Goal: Transaction & Acquisition: Purchase product/service

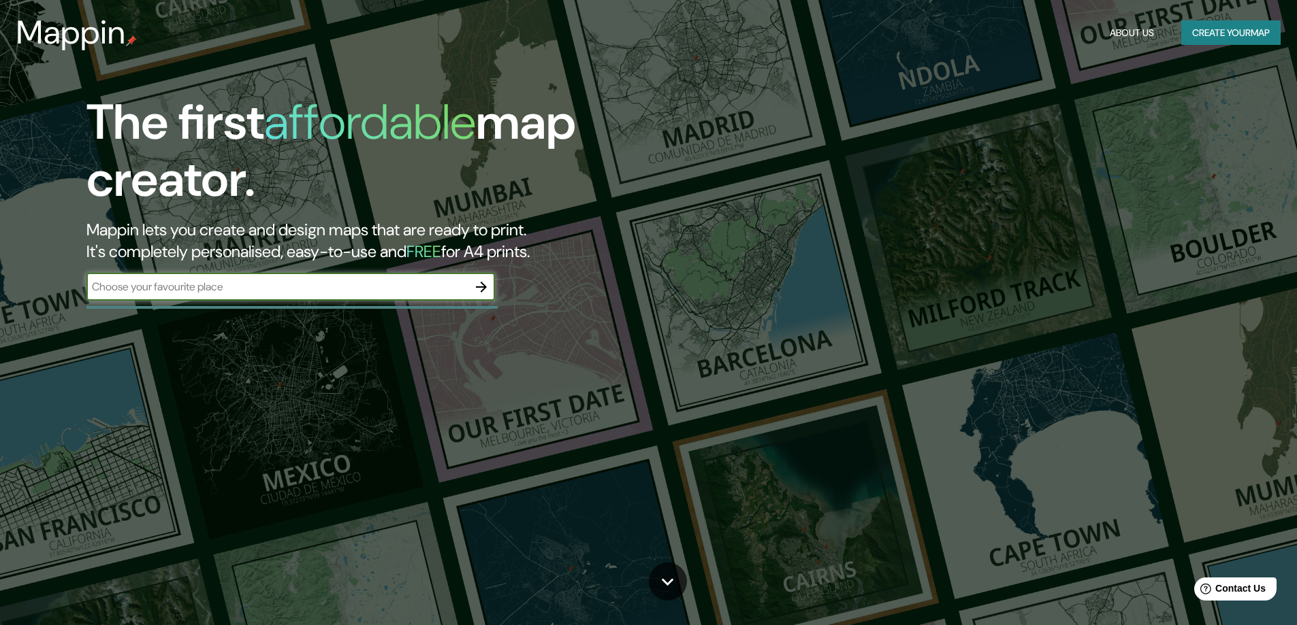
click at [1216, 29] on button "Create your map" at bounding box center [1230, 32] width 99 height 25
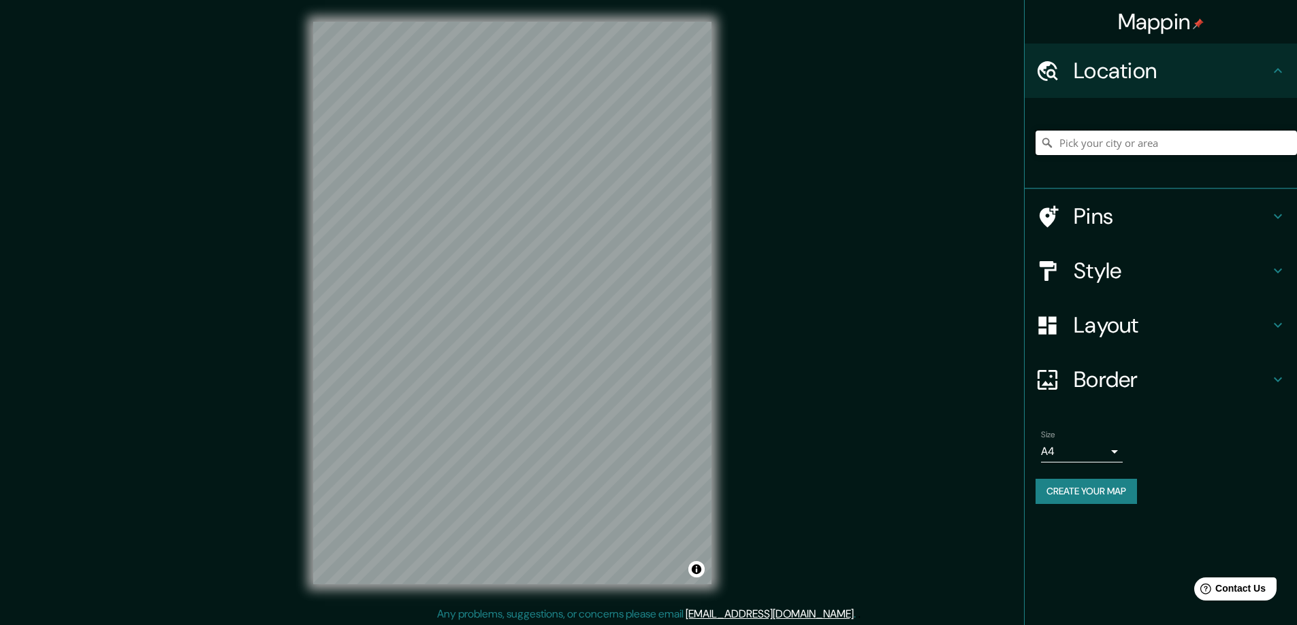
click at [1128, 136] on input "Pick your city or area" at bounding box center [1165, 143] width 261 height 25
click at [1152, 277] on h4 "Style" at bounding box center [1171, 270] width 196 height 27
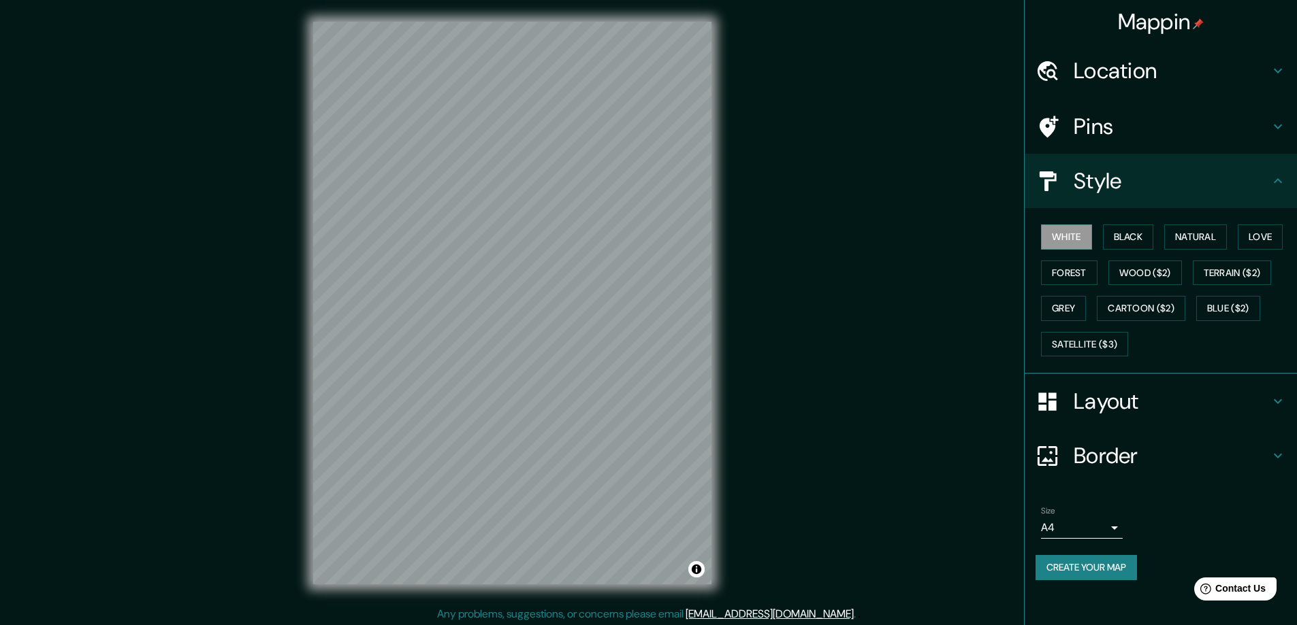
click at [1133, 251] on div "White Black Natural Love Forest Wood ($2) Terrain ($2) Grey Cartoon ($2) Blue (…" at bounding box center [1165, 290] width 261 height 143
click at [1130, 240] on button "Black" at bounding box center [1128, 237] width 51 height 25
click at [1279, 235] on button "Love" at bounding box center [1259, 237] width 45 height 25
click at [1213, 238] on button "Natural" at bounding box center [1195, 237] width 63 height 25
click at [1085, 274] on button "Forest" at bounding box center [1069, 273] width 56 height 25
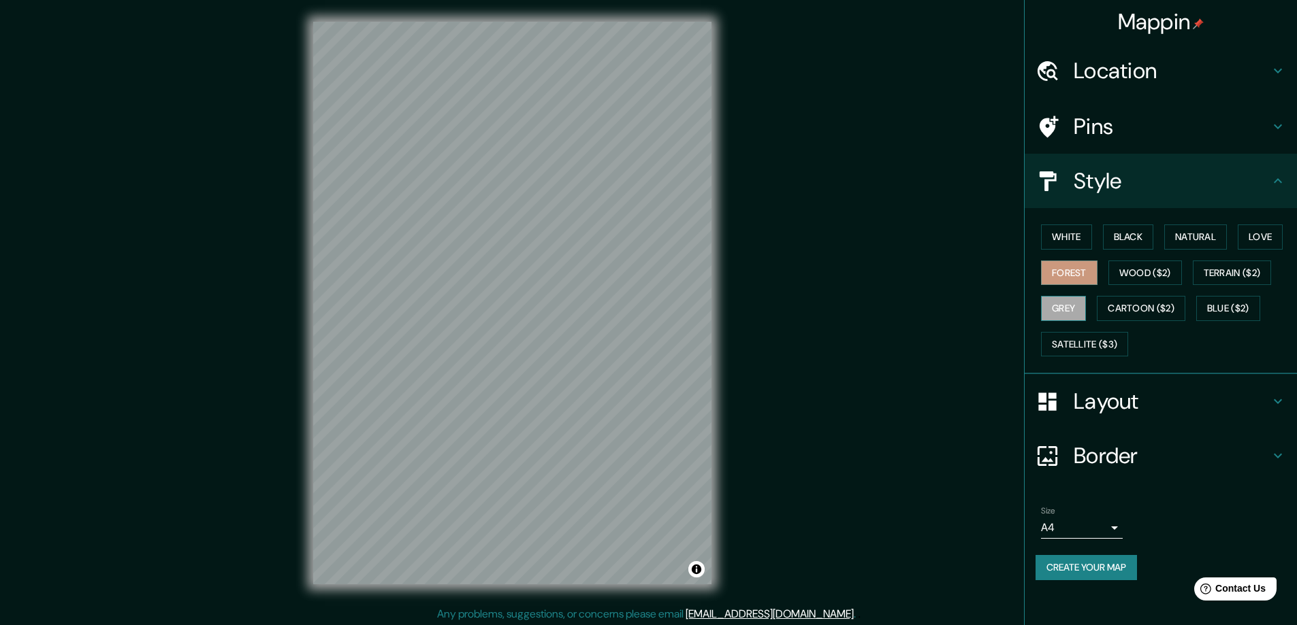
click at [1043, 310] on button "Grey" at bounding box center [1063, 308] width 45 height 25
